Goal: Task Accomplishment & Management: Manage account settings

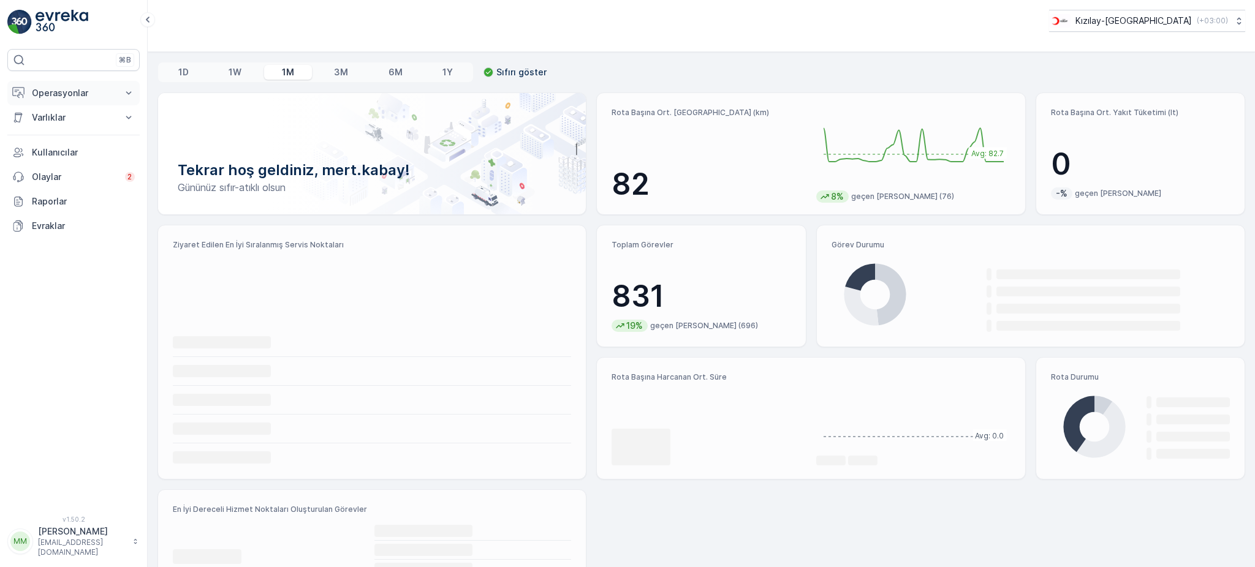
click at [60, 96] on p "Operasyonlar" at bounding box center [73, 93] width 83 height 12
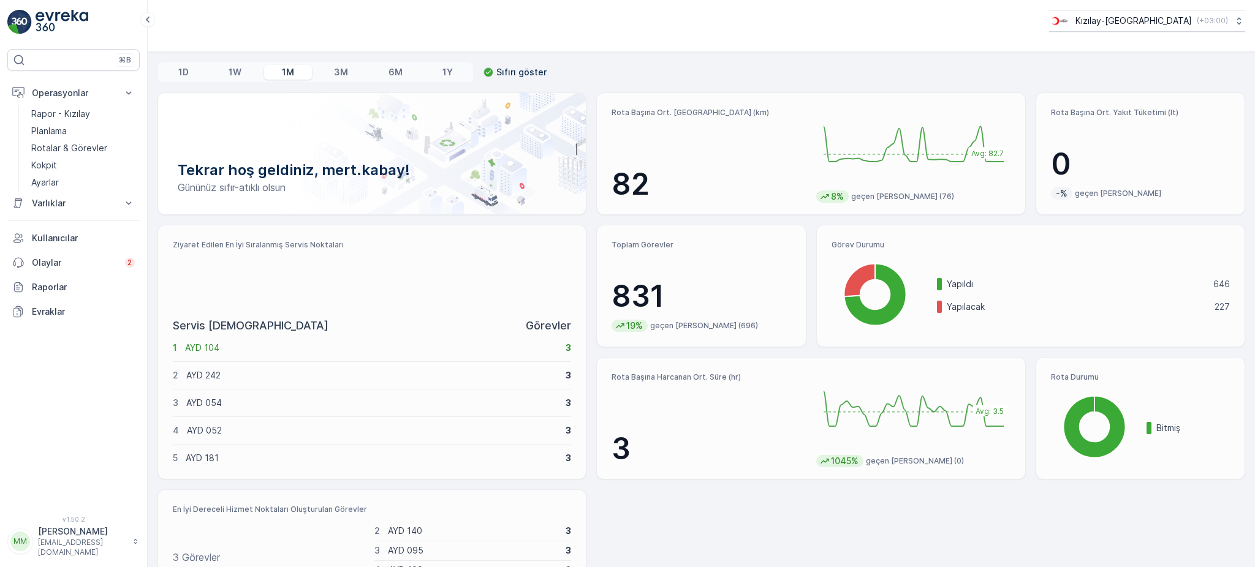
click at [46, 538] on p "[PERSON_NAME]" at bounding box center [82, 532] width 88 height 12
click at [74, 511] on div "Çıkış Yap" at bounding box center [74, 515] width 128 height 17
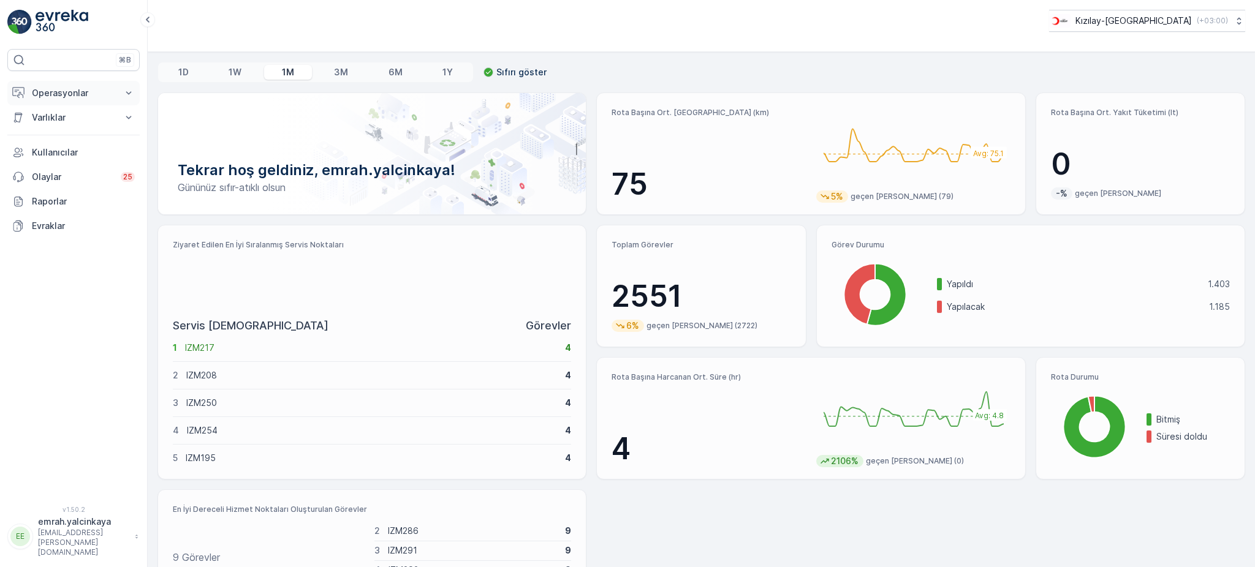
click at [63, 92] on p "Operasyonlar" at bounding box center [73, 93] width 83 height 12
click at [55, 133] on p "Planlama" at bounding box center [49, 131] width 36 height 12
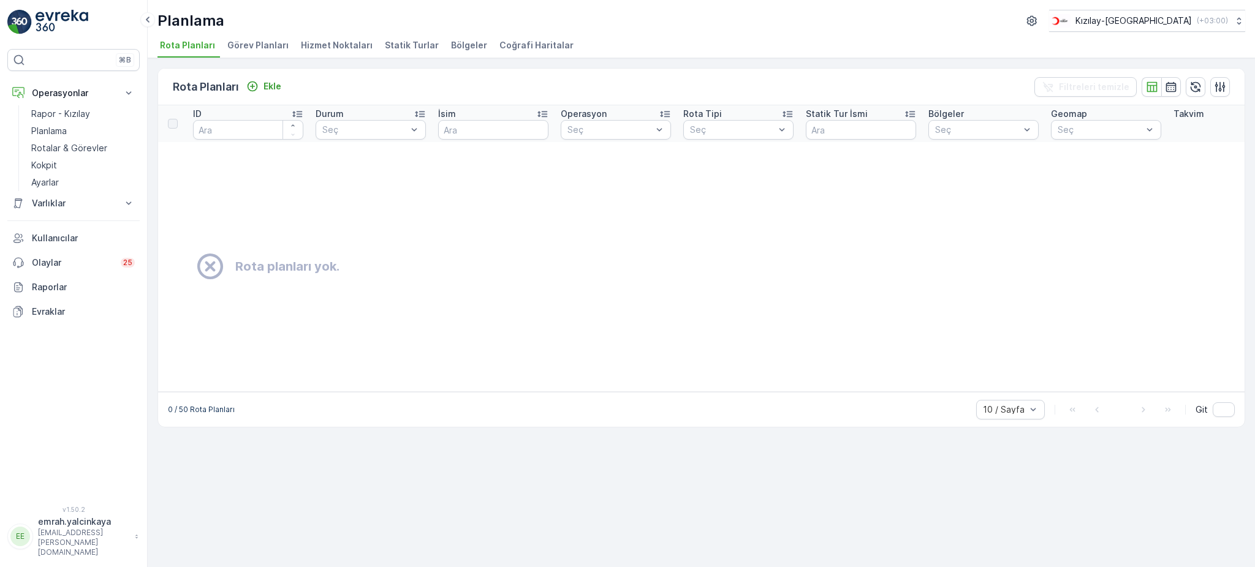
click at [335, 46] on span "Hizmet Noktaları" at bounding box center [337, 45] width 72 height 12
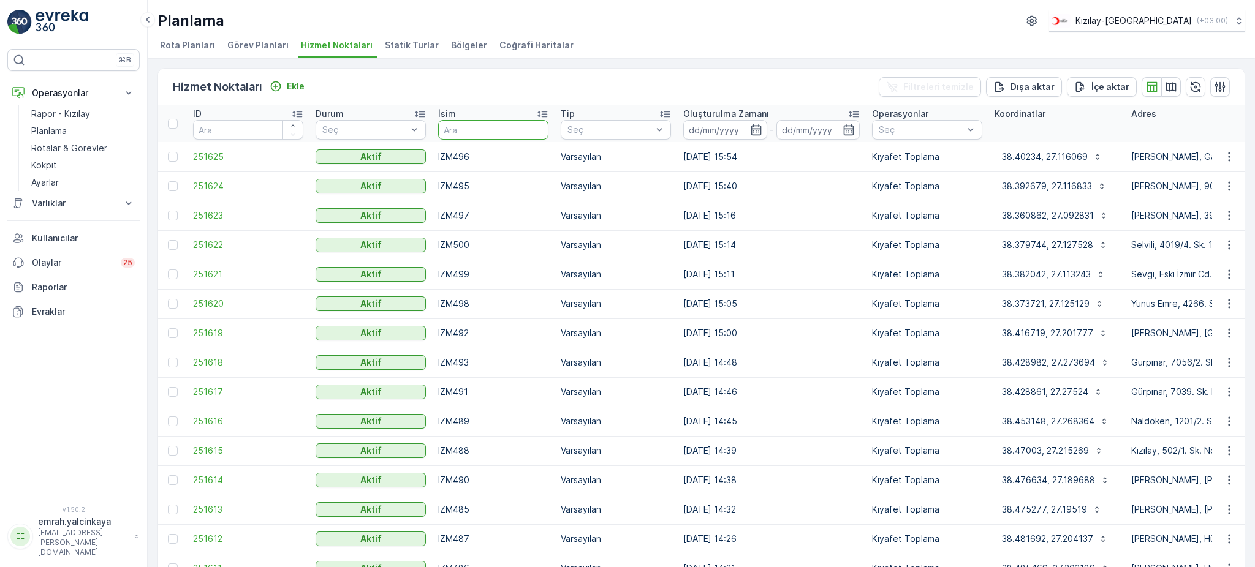
click at [521, 126] on input "text" at bounding box center [493, 130] width 110 height 20
type input "024"
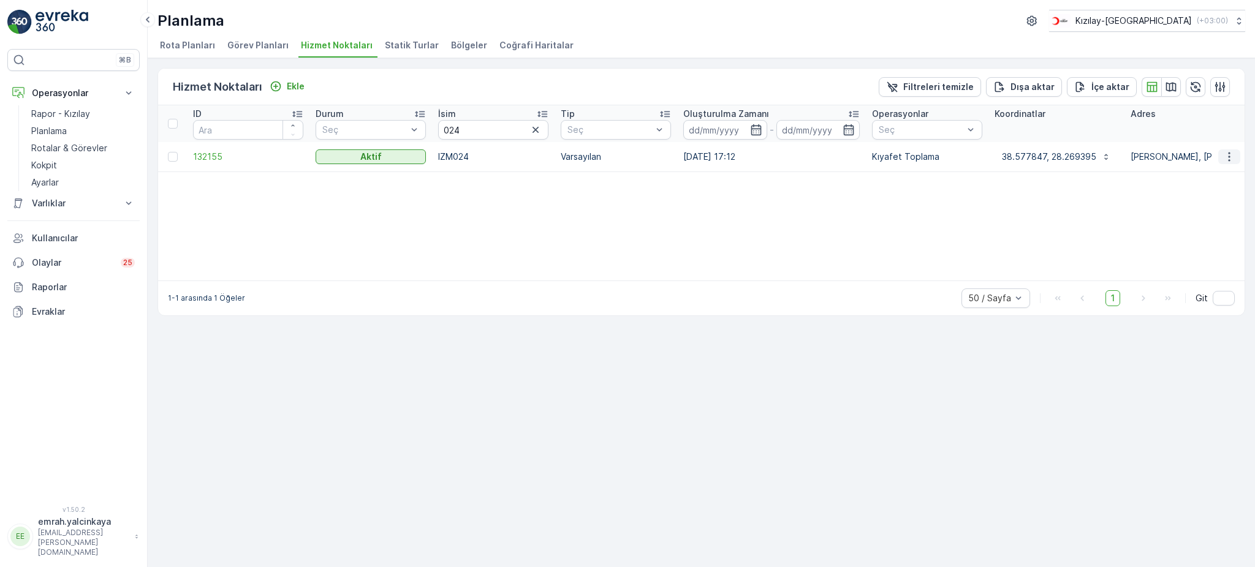
click at [1234, 153] on icon "button" at bounding box center [1229, 157] width 12 height 12
click at [1221, 191] on span "Servis Noktasını Düzenle" at bounding box center [1197, 191] width 101 height 12
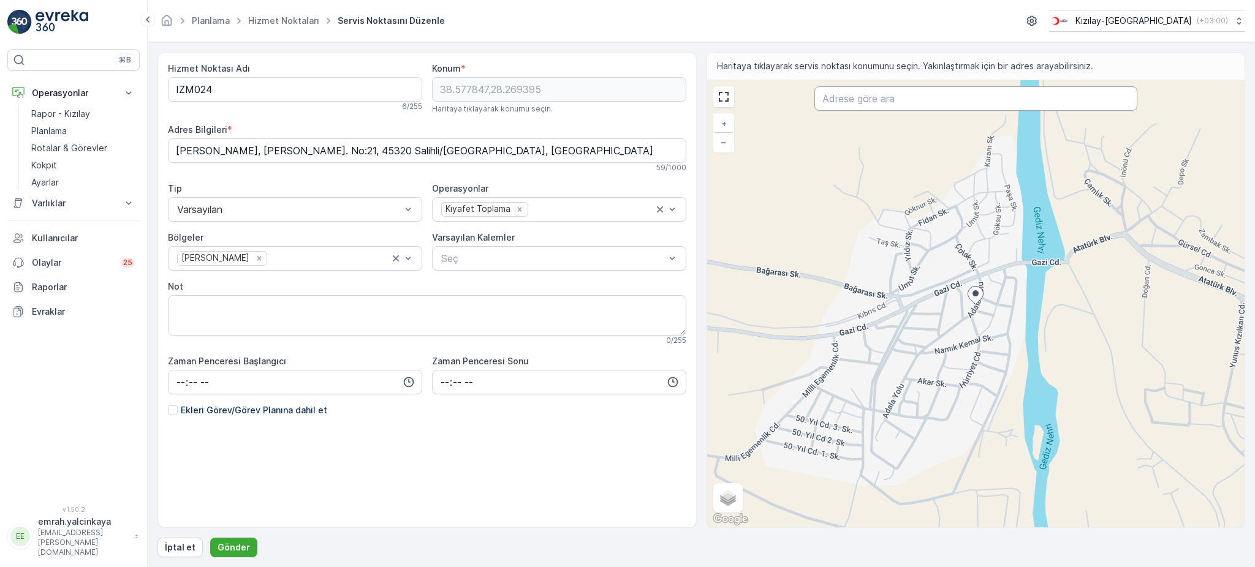
click at [877, 101] on input "text" at bounding box center [975, 98] width 323 height 25
paste input "avar caddesi no 74"
type input "avar caddesi no 74"
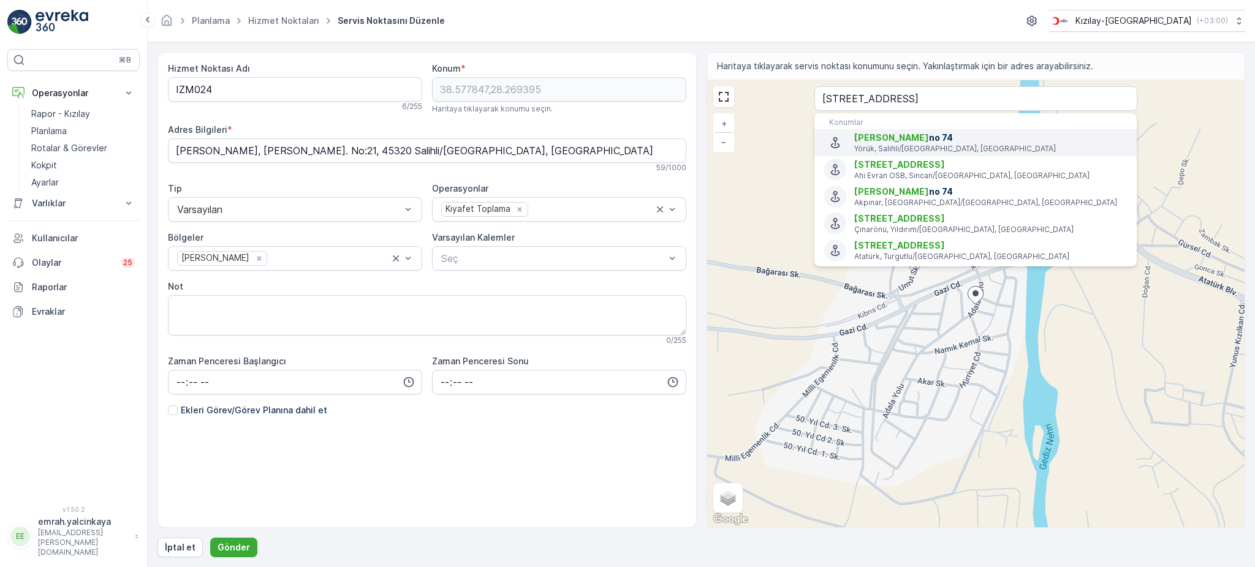
click at [947, 144] on p "Yörük, Salihli/Manisa, Türkiye" at bounding box center [990, 149] width 273 height 10
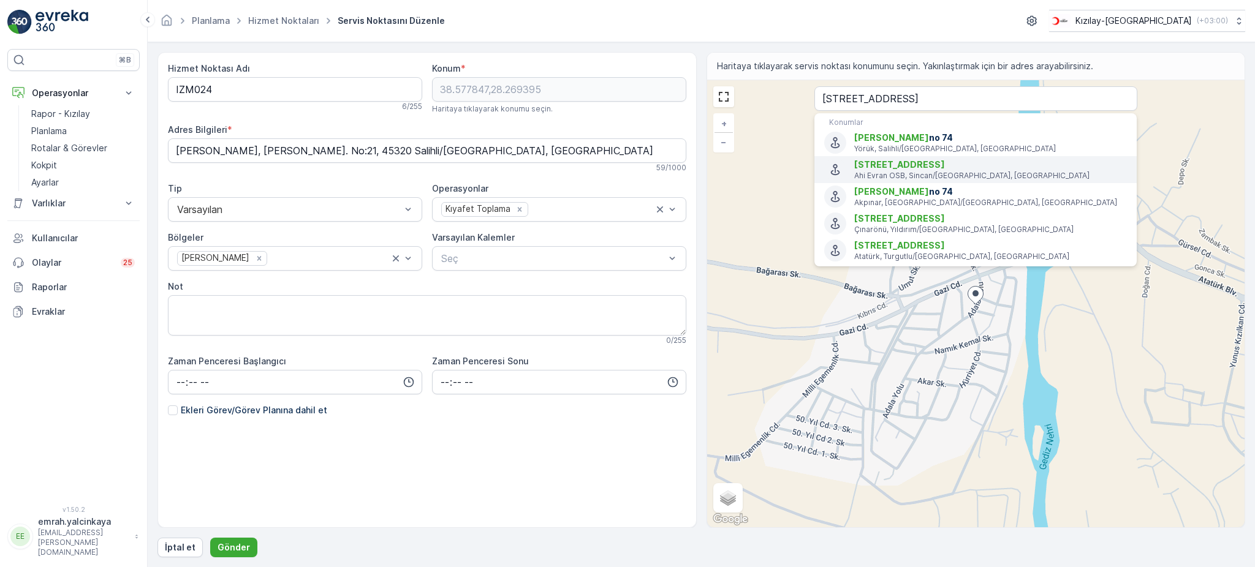
type input "38.4821494,28.1606574"
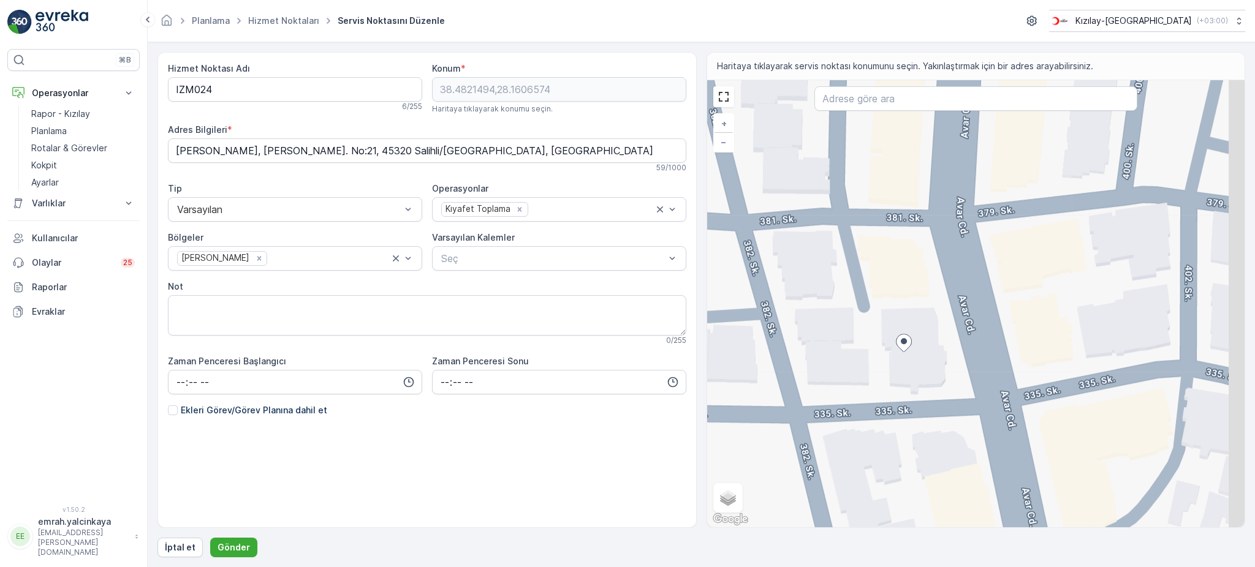
drag, startPoint x: 1014, startPoint y: 245, endPoint x: 943, endPoint y: 381, distance: 153.5
click at [943, 385] on div "+ − Uydu Yol haritası Arazi Karışık Leaflet Klavye kısayolları Harita Verileri …" at bounding box center [976, 303] width 538 height 447
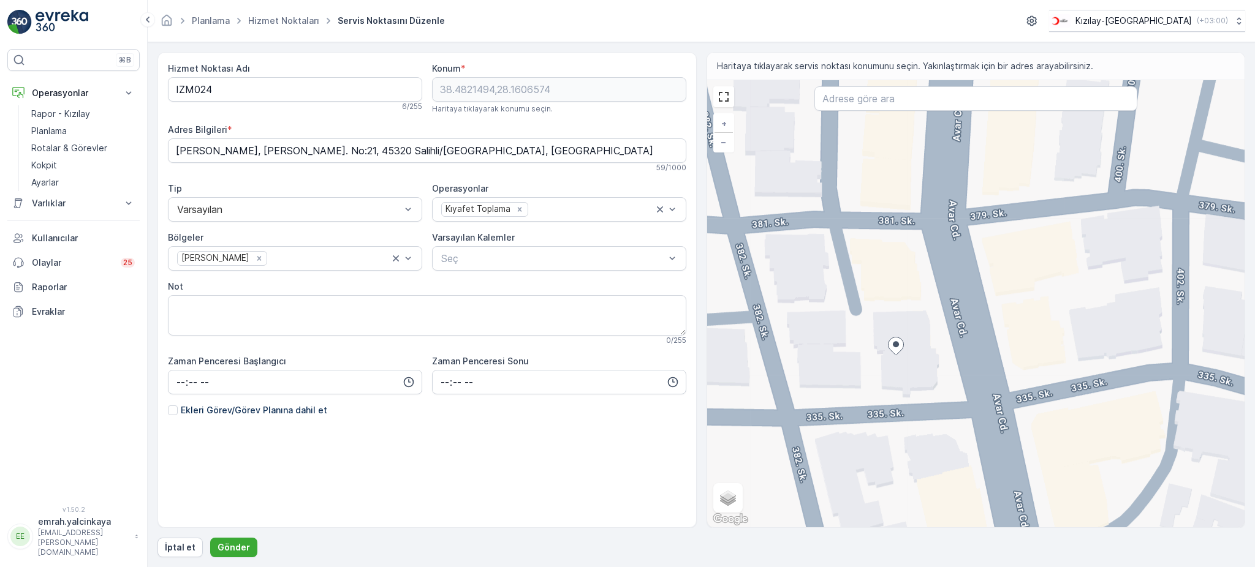
click at [957, 349] on div "+ − Uydu Yol haritası Arazi Karışık Leaflet Klavye kısayolları Harita Verileri …" at bounding box center [976, 303] width 538 height 447
type input "38.48217296670004,28.160923400553216"
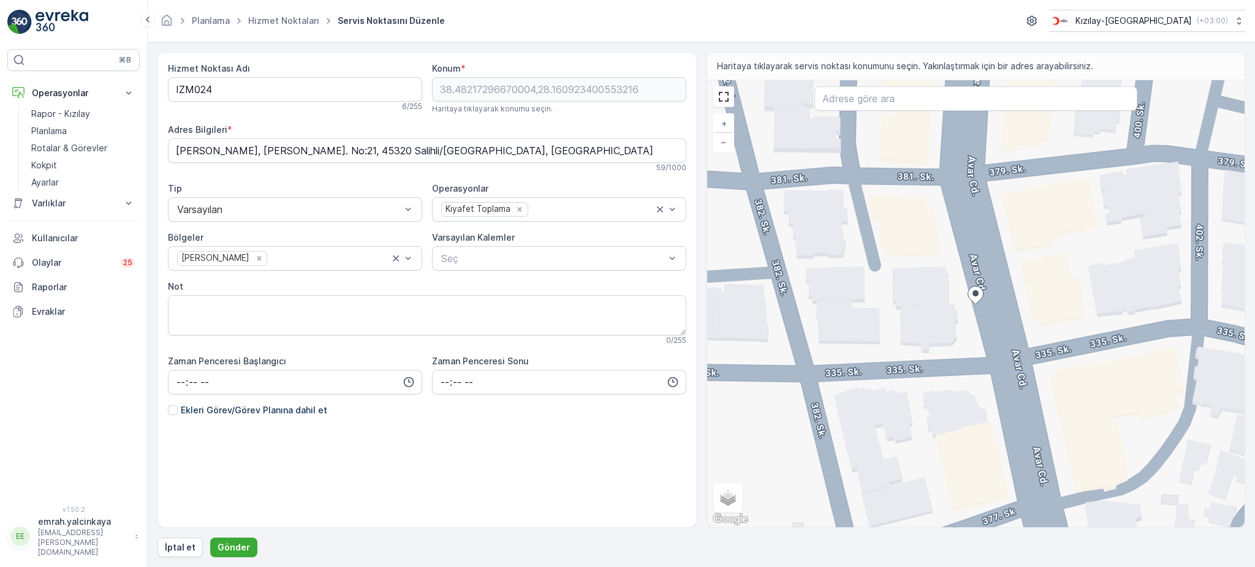
type Bilgileri "Yörük, Avar Cd. 74/A, 45300 Salihli/Manisa, Türkiye"
click at [230, 151] on Bilgileri "Yörük, Avar Cd. 74/A, 45300 Salihli/Manisa, Türkiye" at bounding box center [427, 150] width 518 height 25
click at [226, 545] on p "Gönder" at bounding box center [234, 548] width 32 height 12
